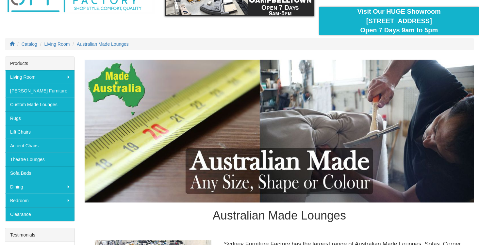
scroll to position [65, 0]
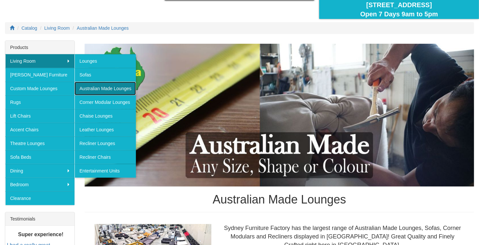
click at [105, 88] on link "Australian Made Lounges" at bounding box center [105, 89] width 61 height 14
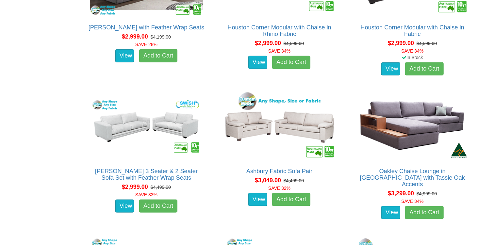
scroll to position [1455, 0]
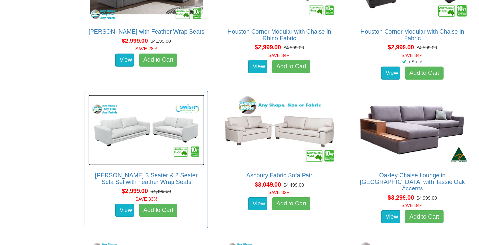
click at [144, 133] on img at bounding box center [146, 130] width 116 height 71
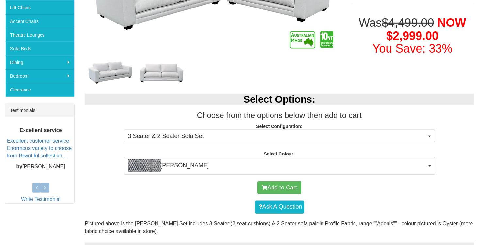
scroll to position [164, 0]
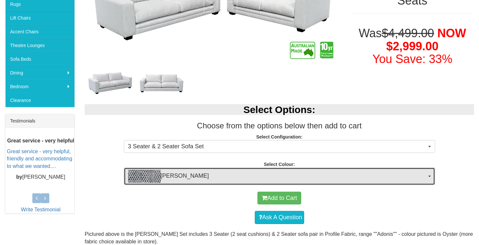
click at [431, 176] on span "button" at bounding box center [430, 176] width 3 height 1
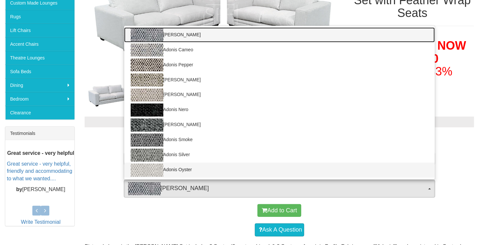
scroll to position [131, 0]
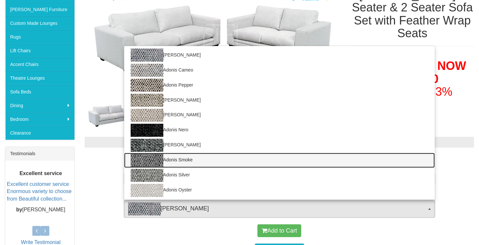
click at [148, 158] on img at bounding box center [147, 160] width 33 height 13
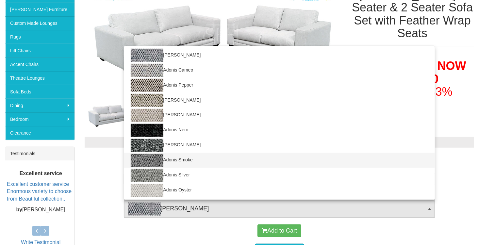
select select "1748"
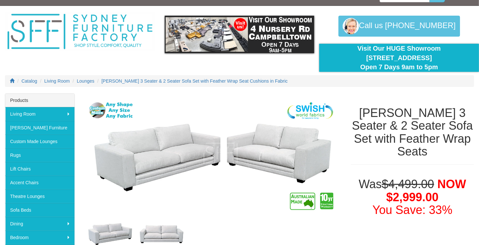
scroll to position [0, 0]
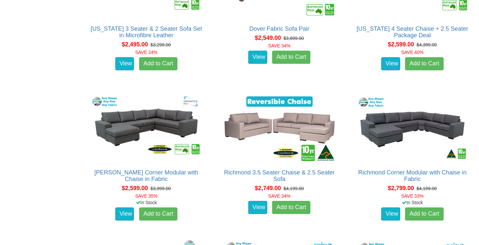
scroll to position [866, 0]
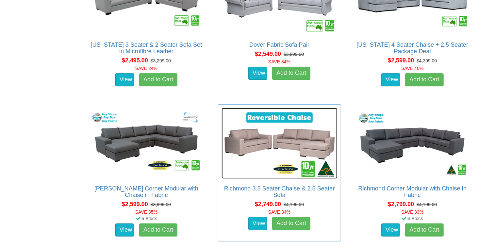
click at [284, 153] on img at bounding box center [280, 143] width 116 height 71
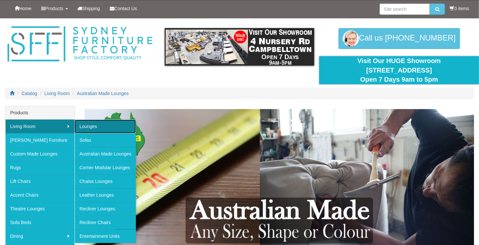
click at [105, 125] on link "Lounges" at bounding box center [105, 127] width 61 height 14
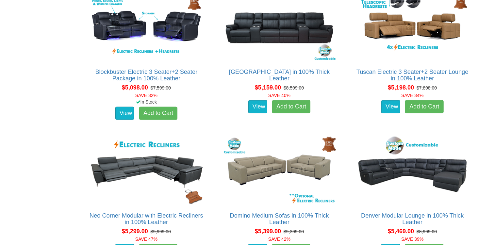
scroll to position [5168, 0]
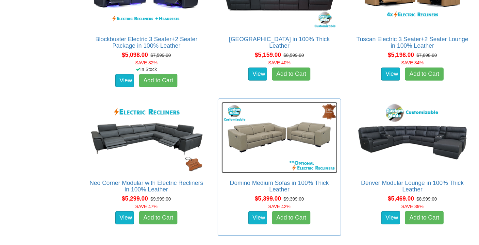
click at [270, 156] on img at bounding box center [280, 137] width 116 height 71
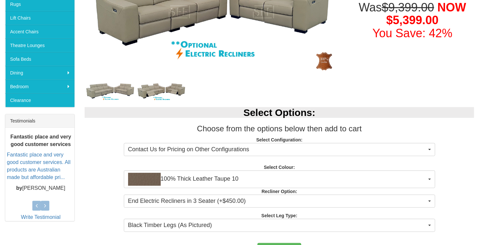
scroll to position [196, 0]
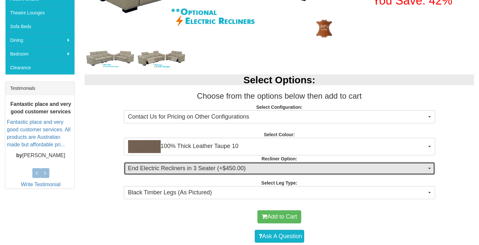
click at [429, 169] on button "End Electric Recliners in 3 Seater (+$450.00)" at bounding box center [280, 168] width 312 height 13
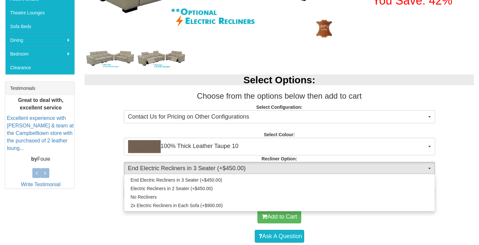
click at [470, 136] on div "Select Options: Choose from the options below then add to cart Select Configura…" at bounding box center [280, 136] width 400 height 136
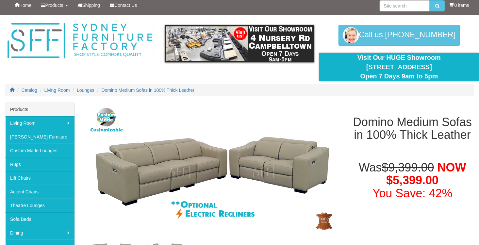
scroll to position [0, 0]
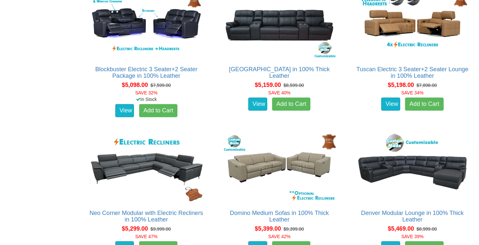
scroll to position [5070, 0]
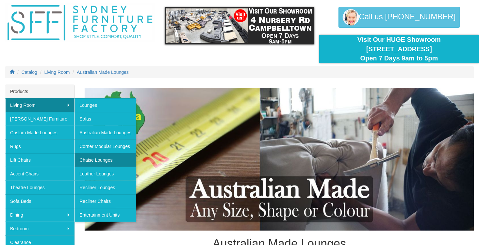
scroll to position [33, 0]
